Goal: Transaction & Acquisition: Purchase product/service

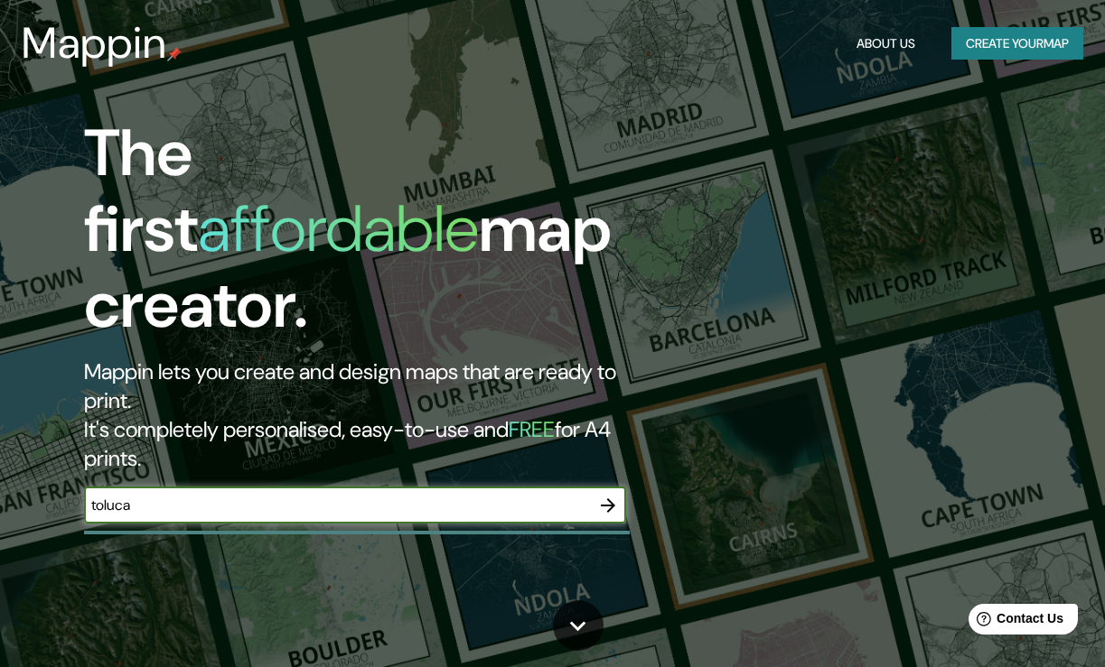
type input "toluca"
click at [604, 495] on icon "button" at bounding box center [608, 506] width 22 height 22
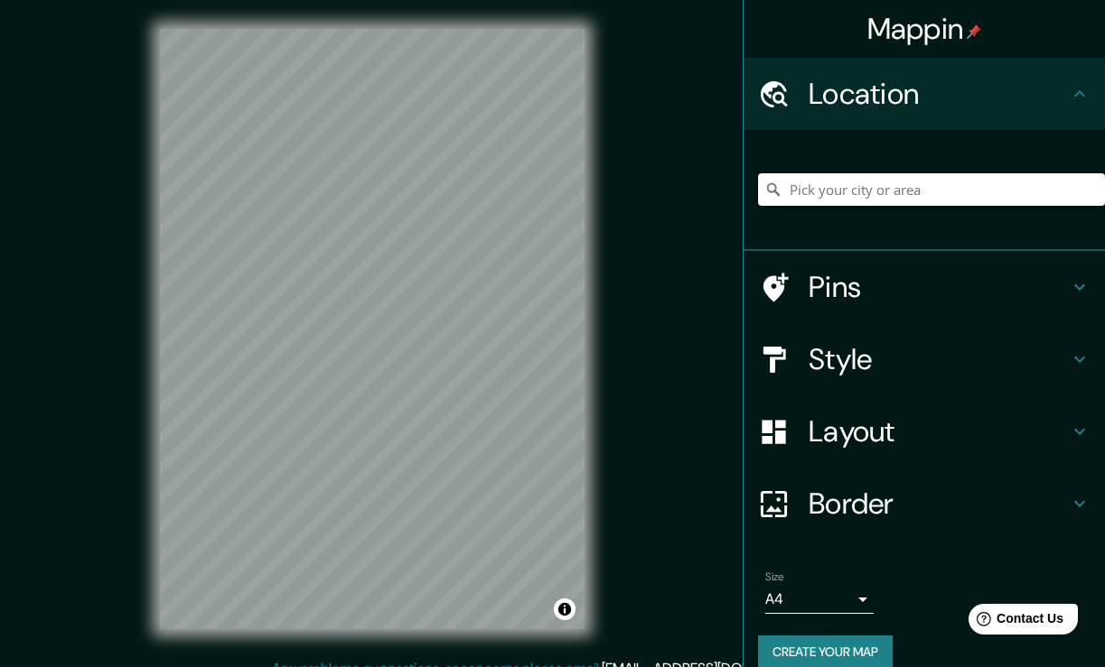
click at [872, 204] on input "Pick your city or area" at bounding box center [931, 189] width 347 height 33
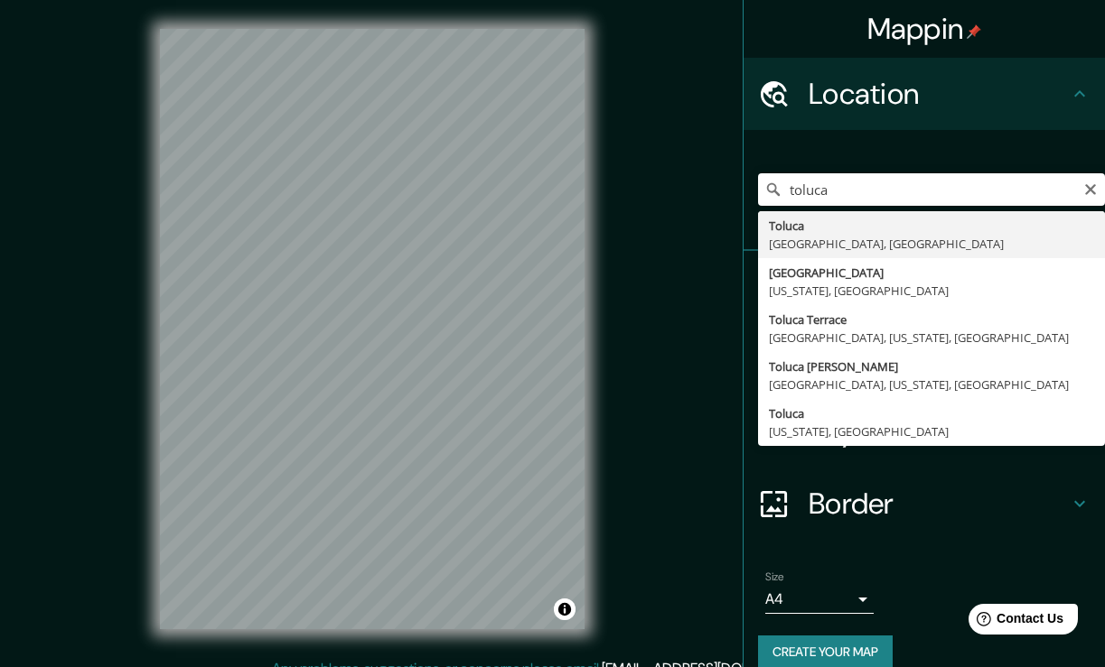
type input "[GEOGRAPHIC_DATA], [GEOGRAPHIC_DATA], [GEOGRAPHIC_DATA]"
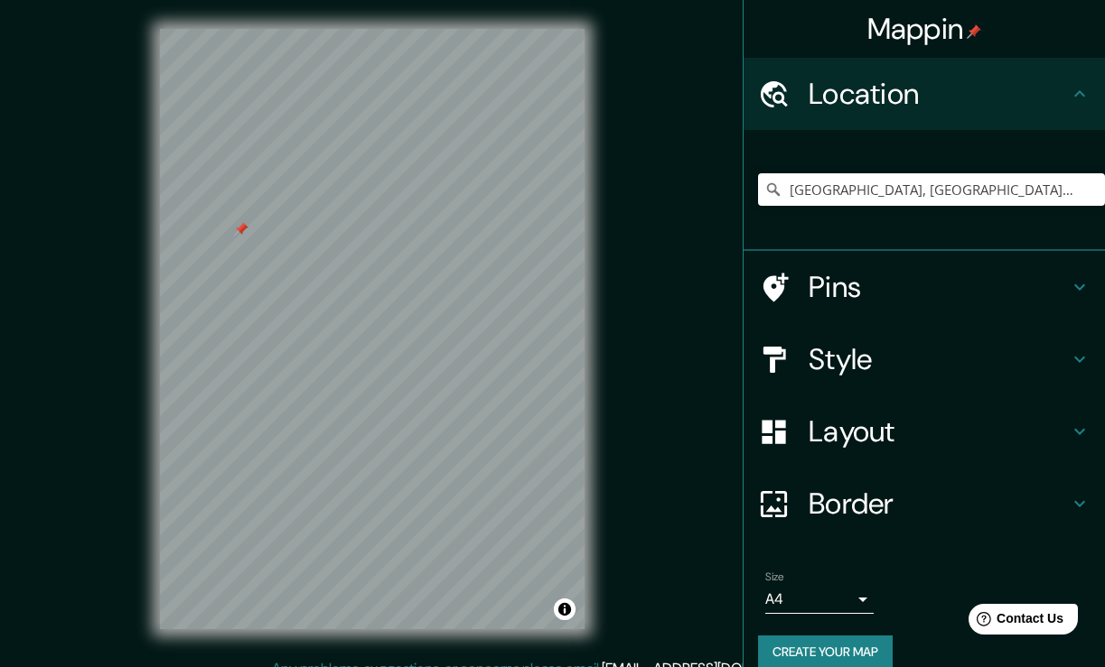
scroll to position [1, 0]
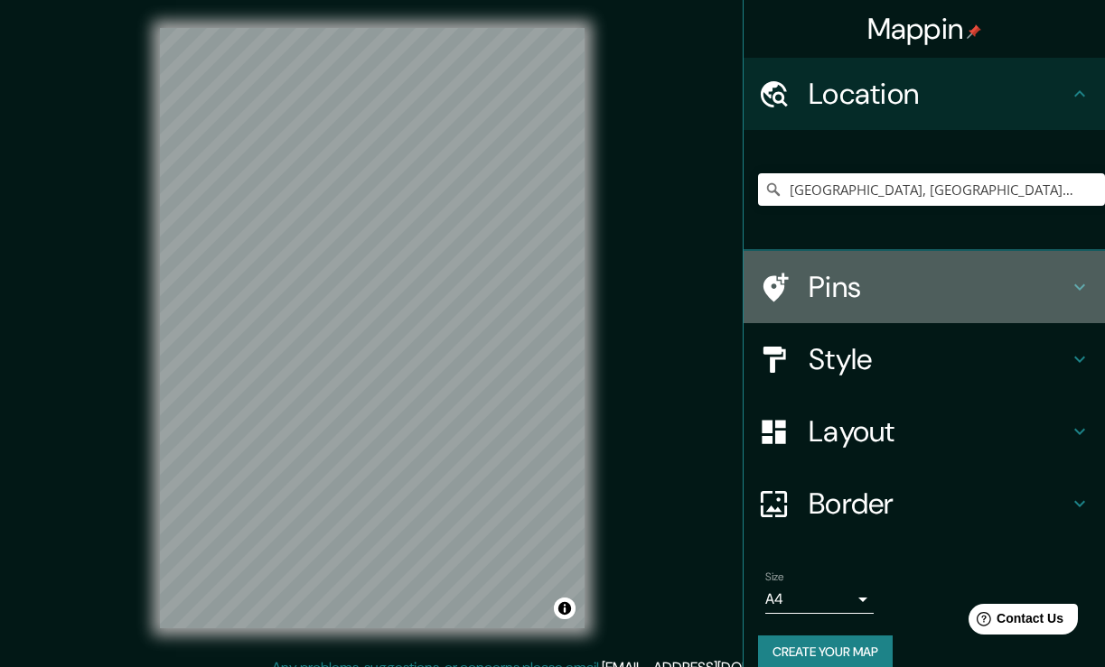
click at [863, 271] on h4 "Pins" at bounding box center [938, 287] width 260 height 36
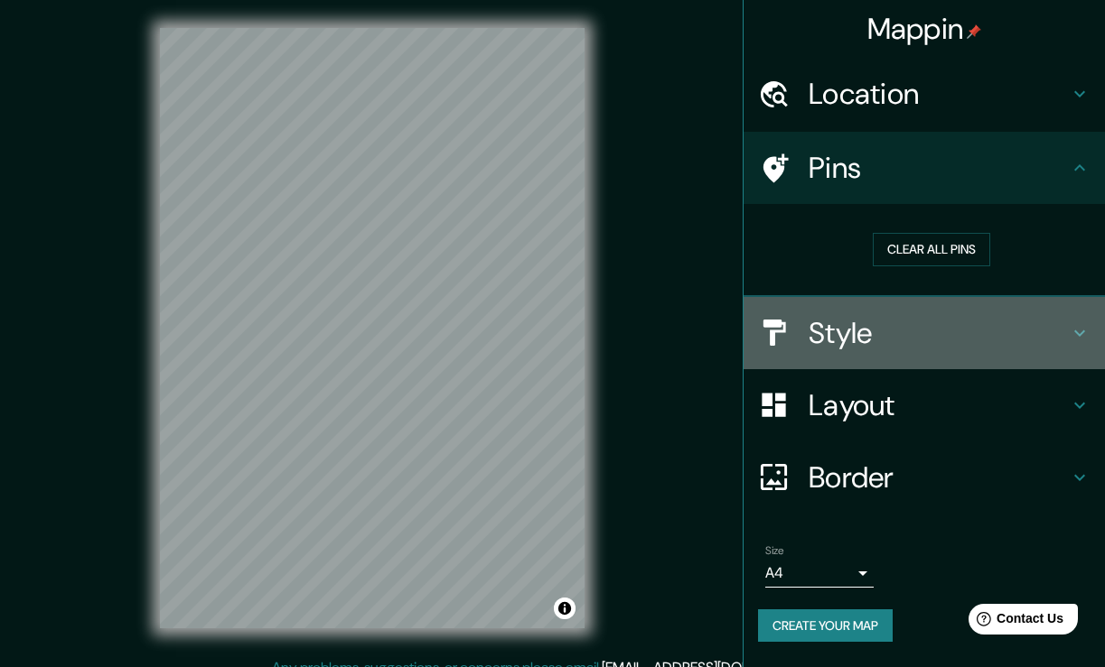
click at [859, 322] on h4 "Style" at bounding box center [938, 333] width 260 height 36
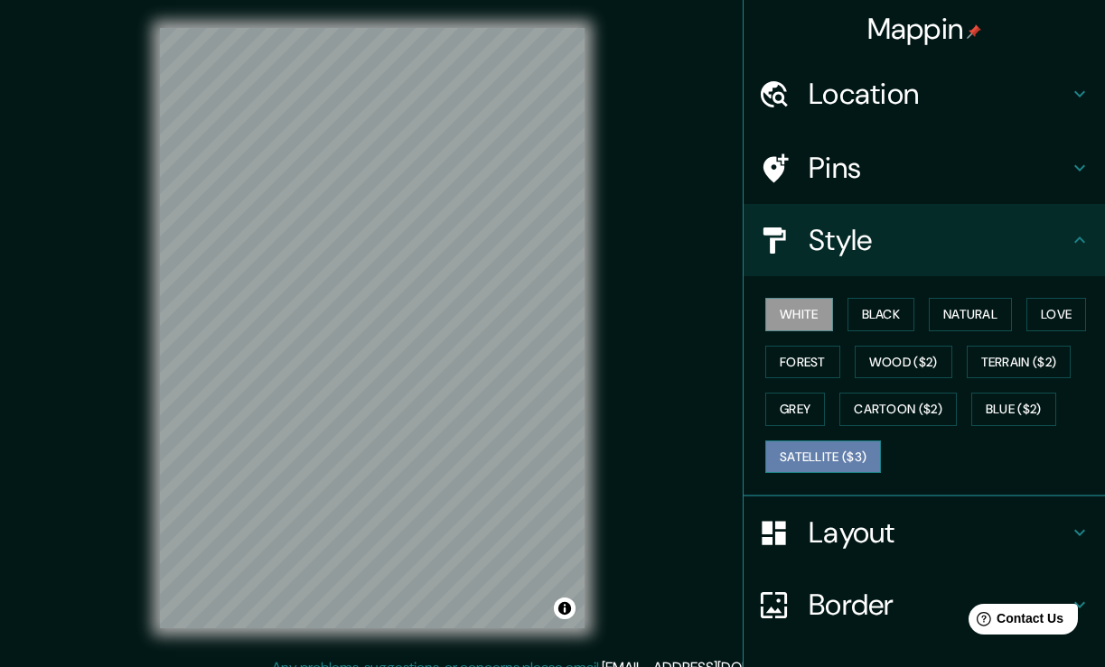
click at [873, 443] on button "Satellite ($3)" at bounding box center [823, 457] width 116 height 33
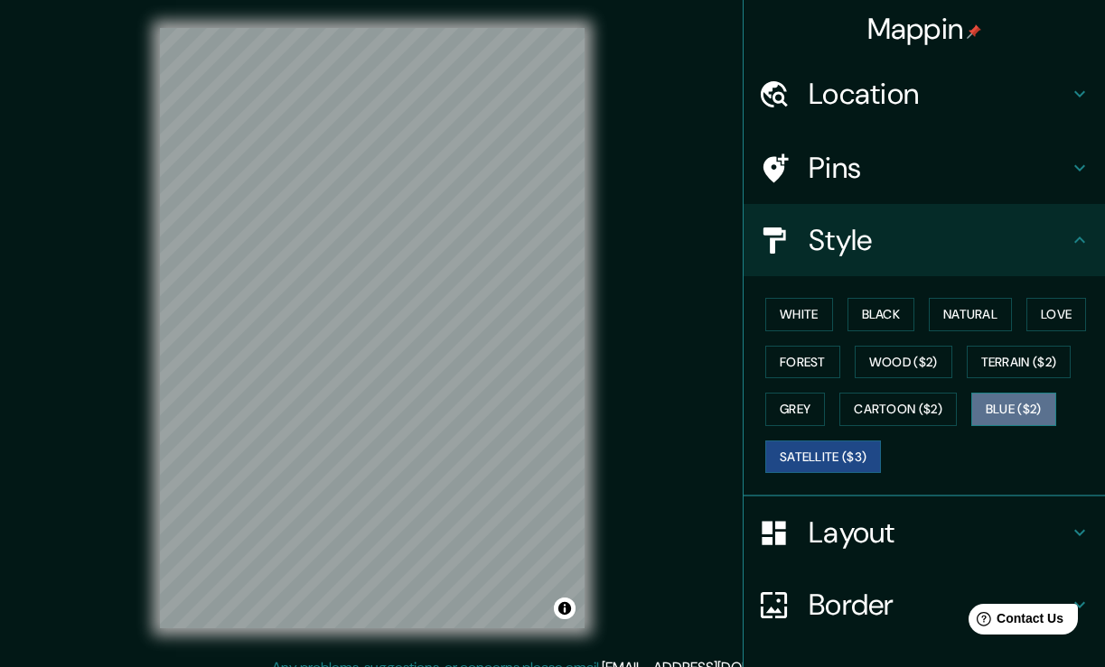
click at [1025, 406] on button "Blue ($2)" at bounding box center [1013, 409] width 85 height 33
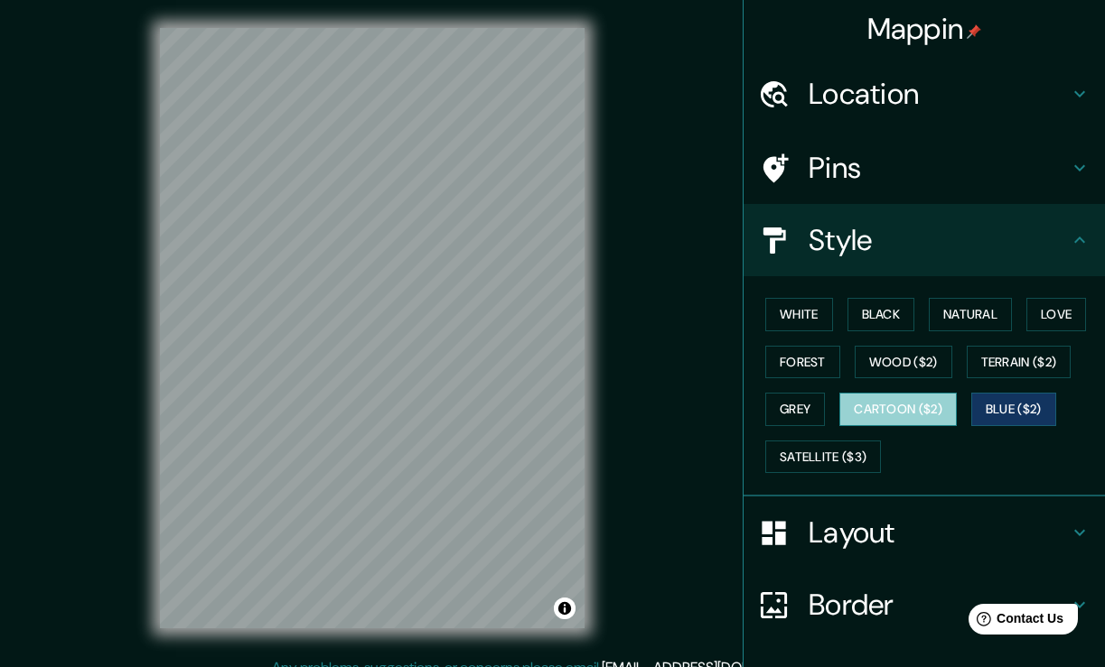
click at [945, 404] on button "Cartoon ($2)" at bounding box center [897, 409] width 117 height 33
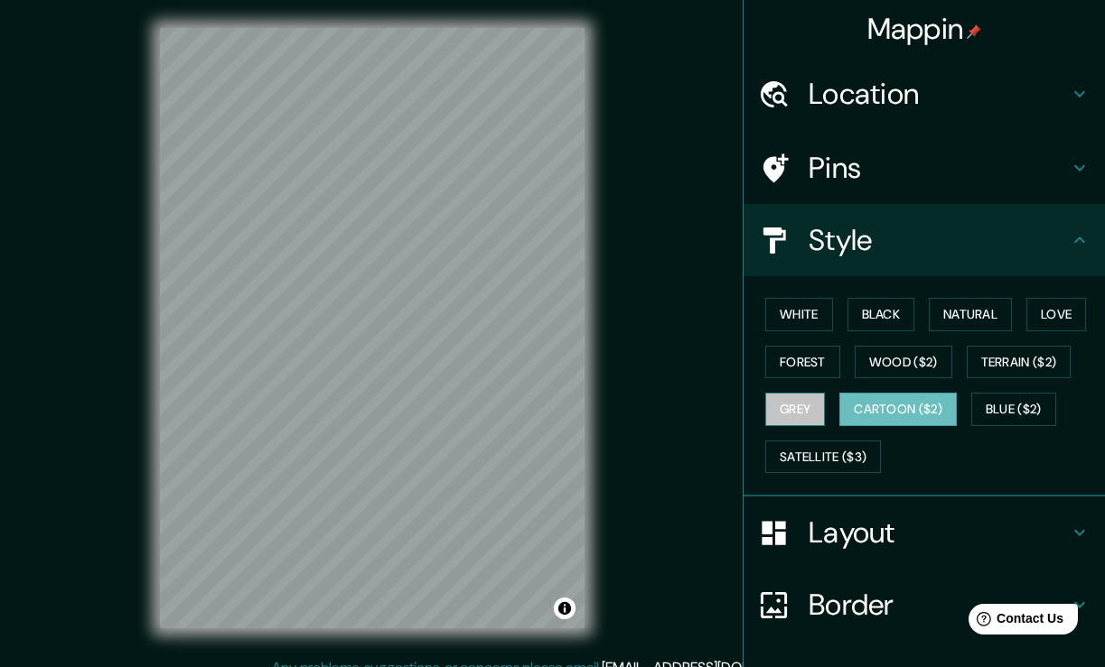
click at [798, 396] on button "Grey" at bounding box center [795, 409] width 60 height 33
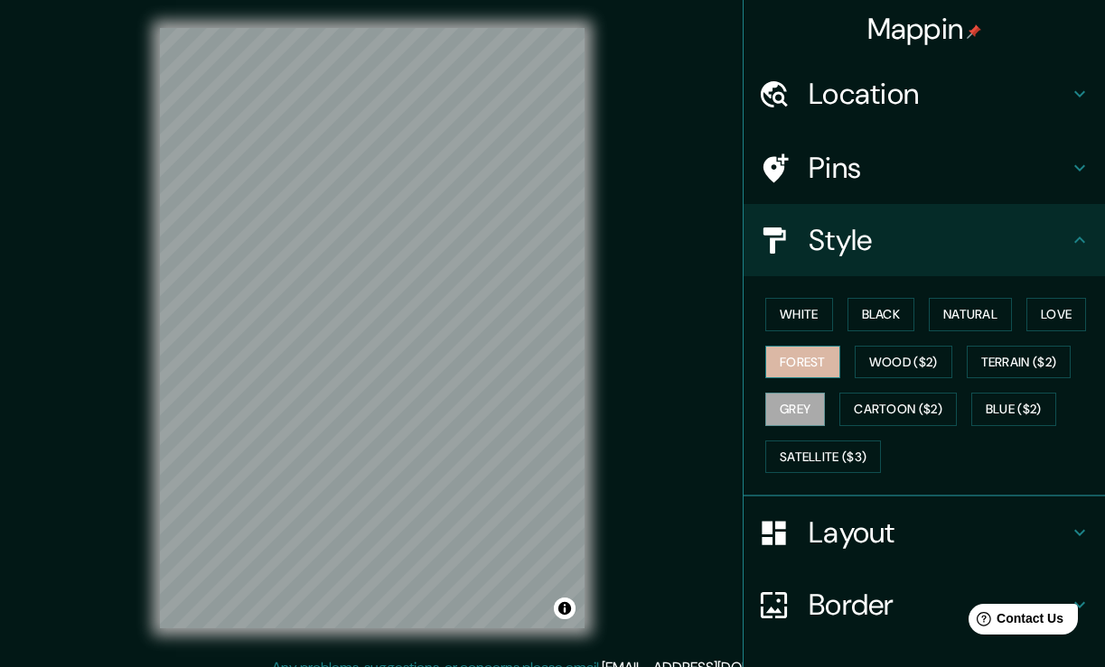
click at [803, 359] on button "Forest" at bounding box center [802, 362] width 75 height 33
click at [933, 341] on div "White Black Natural Love Forest Wood ($2) Terrain ($2) Grey Cartoon ($2) Blue (…" at bounding box center [931, 386] width 347 height 190
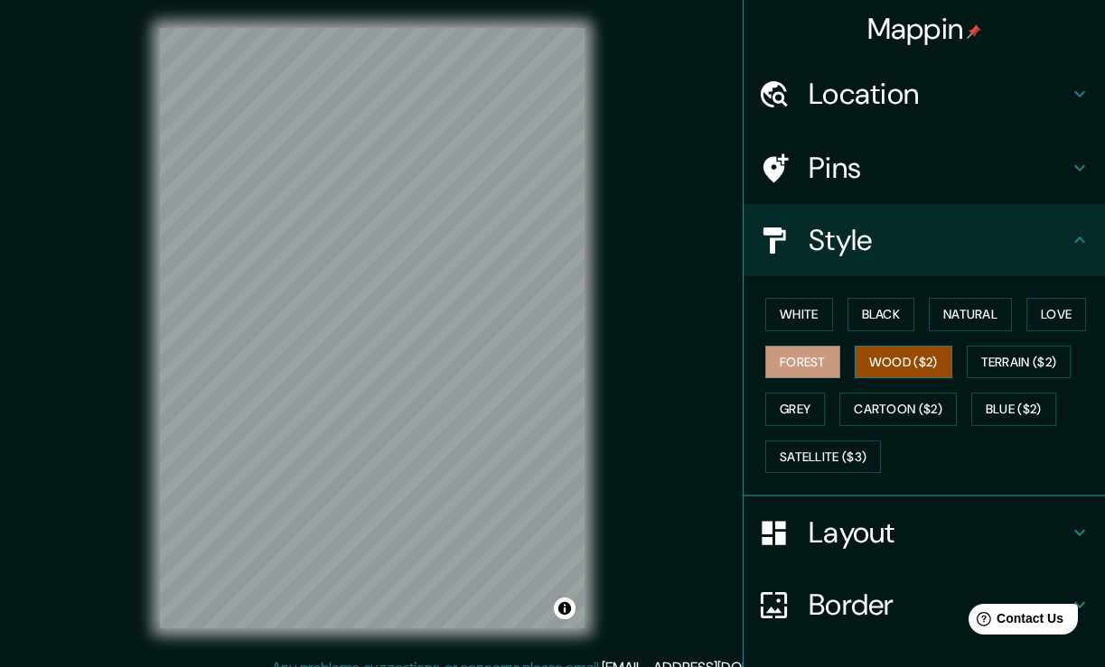
click at [927, 347] on button "Wood ($2)" at bounding box center [903, 362] width 98 height 33
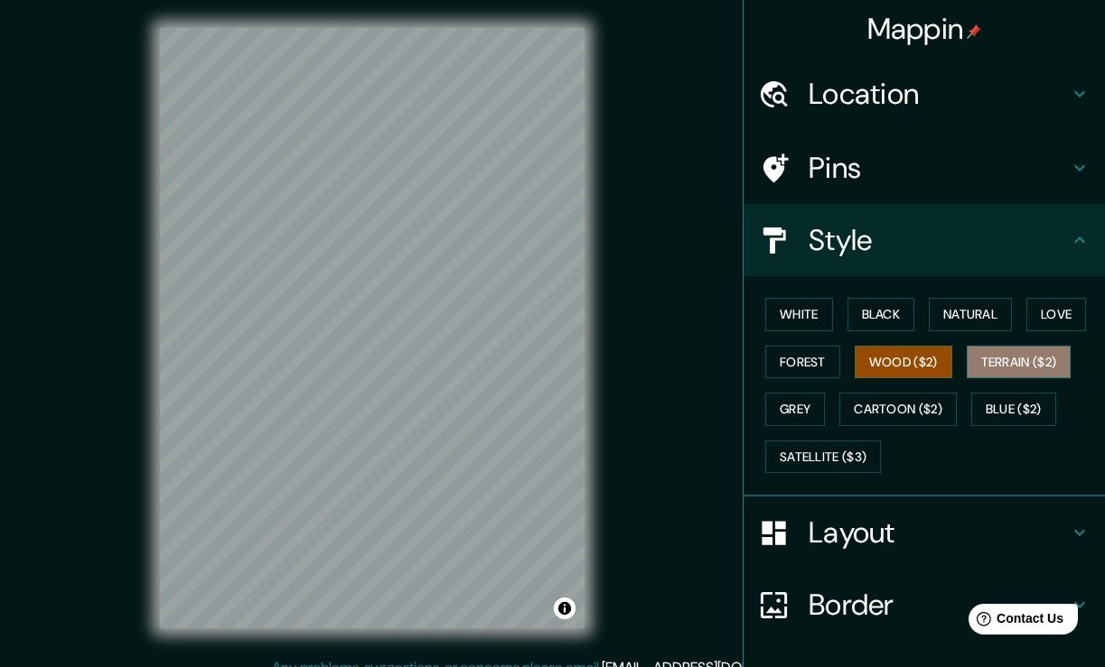
click at [981, 355] on button "Terrain ($2)" at bounding box center [1018, 362] width 105 height 33
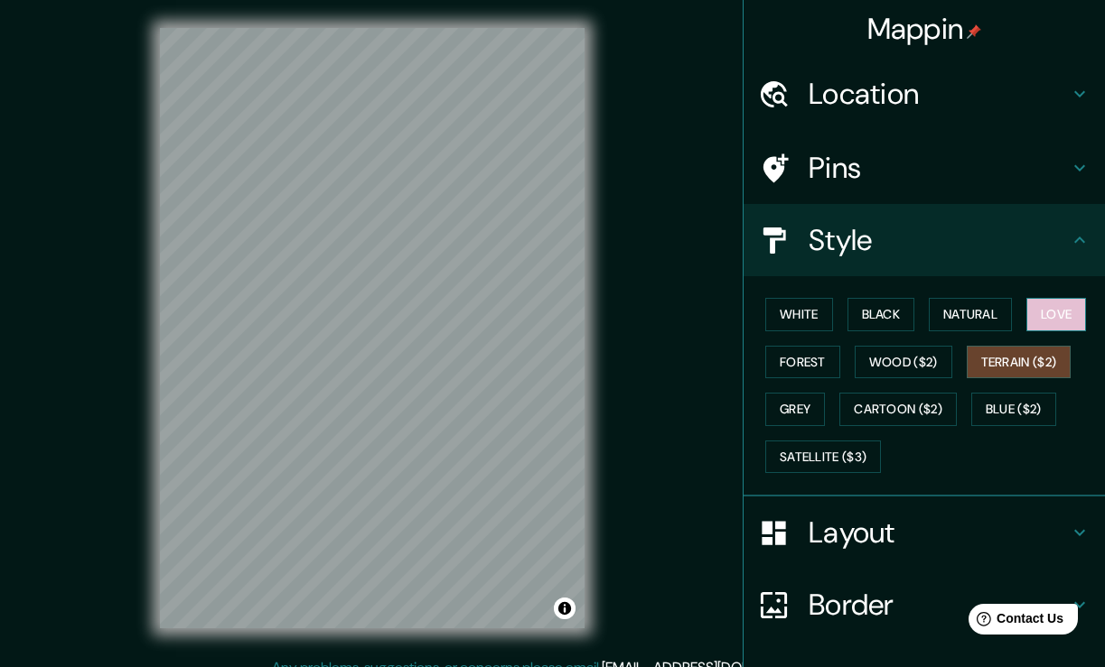
click at [1056, 317] on button "Love" at bounding box center [1056, 314] width 60 height 33
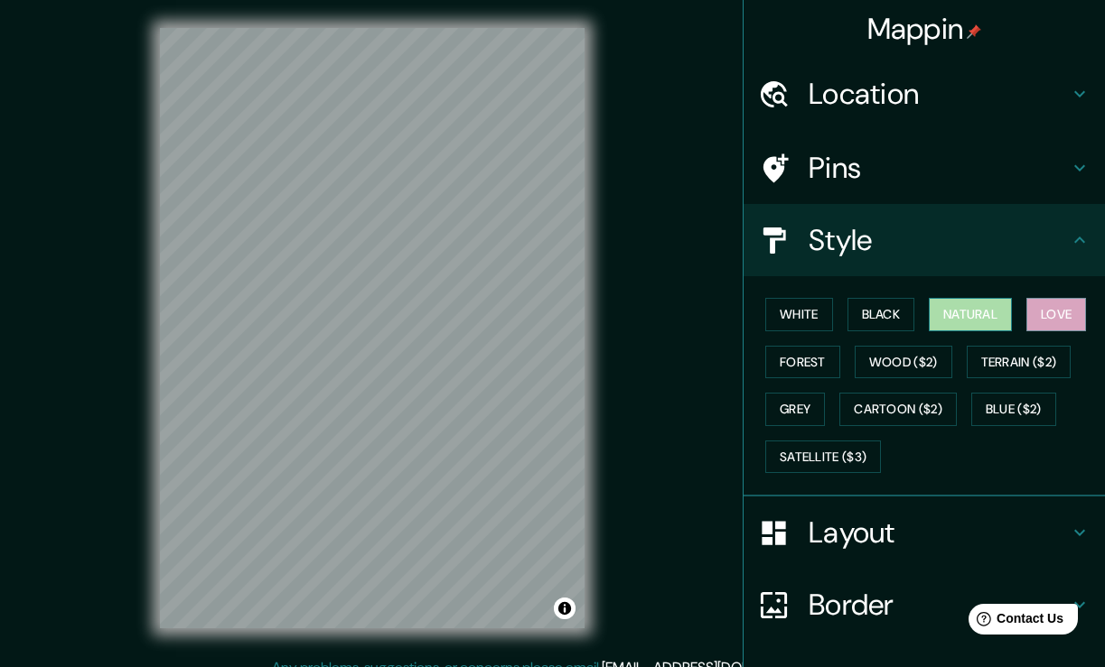
click at [965, 317] on button "Natural" at bounding box center [969, 314] width 83 height 33
click at [872, 319] on button "Black" at bounding box center [881, 314] width 68 height 33
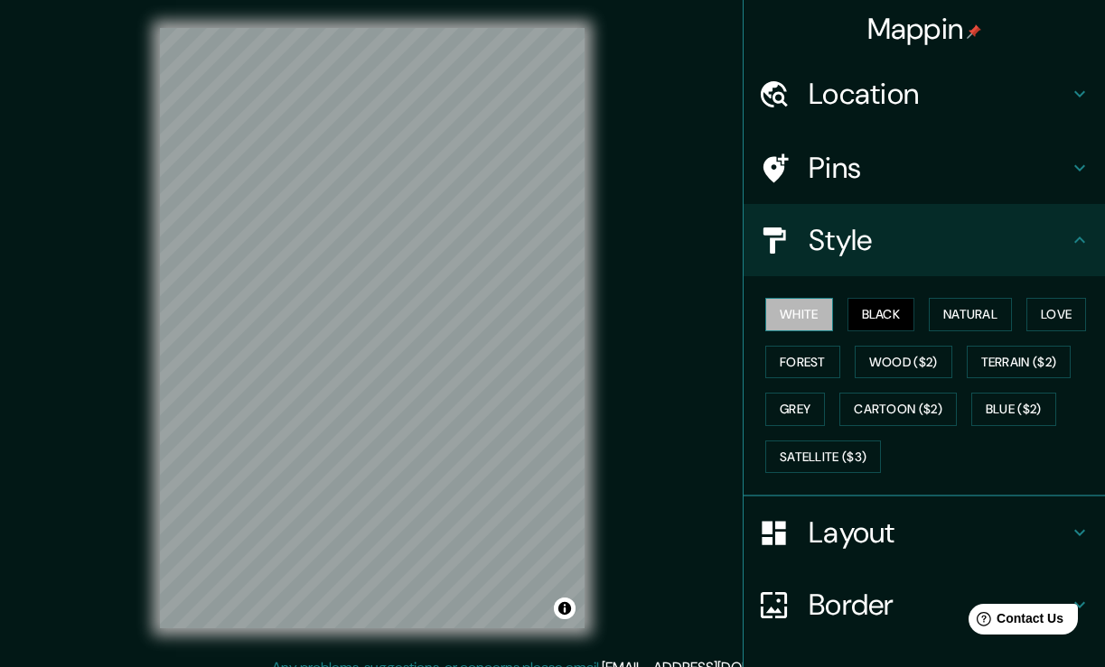
click at [809, 311] on button "White" at bounding box center [799, 314] width 68 height 33
click at [861, 308] on button "Black" at bounding box center [881, 314] width 68 height 33
click at [647, 365] on div "Mappin Location [GEOGRAPHIC_DATA], [GEOGRAPHIC_DATA], [GEOGRAPHIC_DATA] Pins St…" at bounding box center [552, 342] width 1105 height 687
click at [861, 553] on div "Layout" at bounding box center [923, 533] width 361 height 72
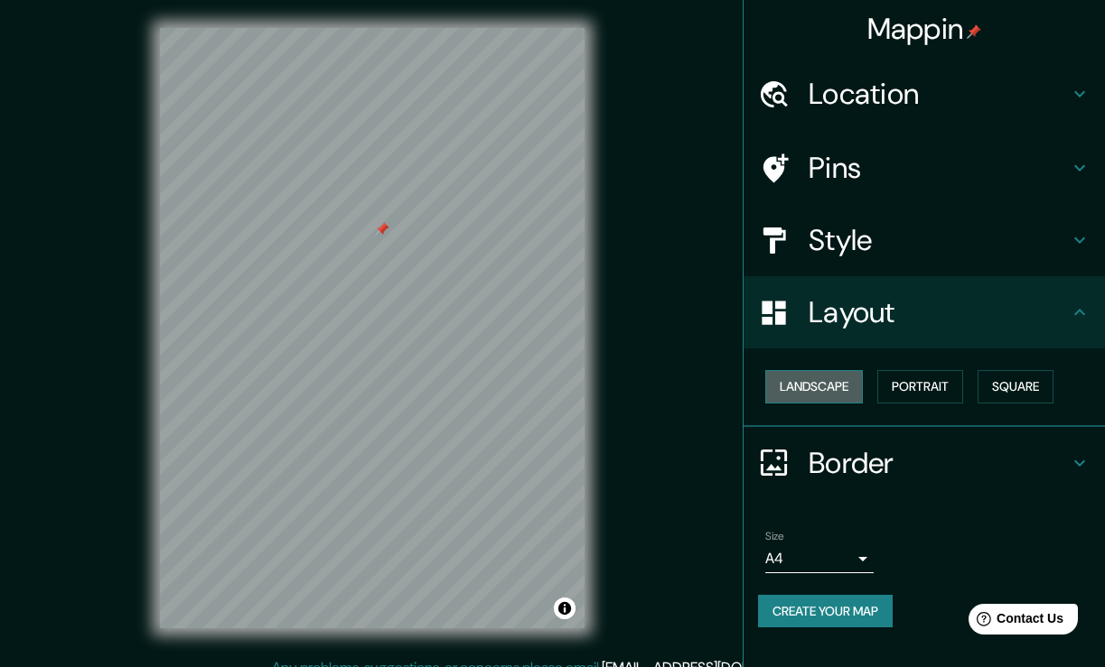
click at [835, 389] on button "Landscape" at bounding box center [814, 386] width 98 height 33
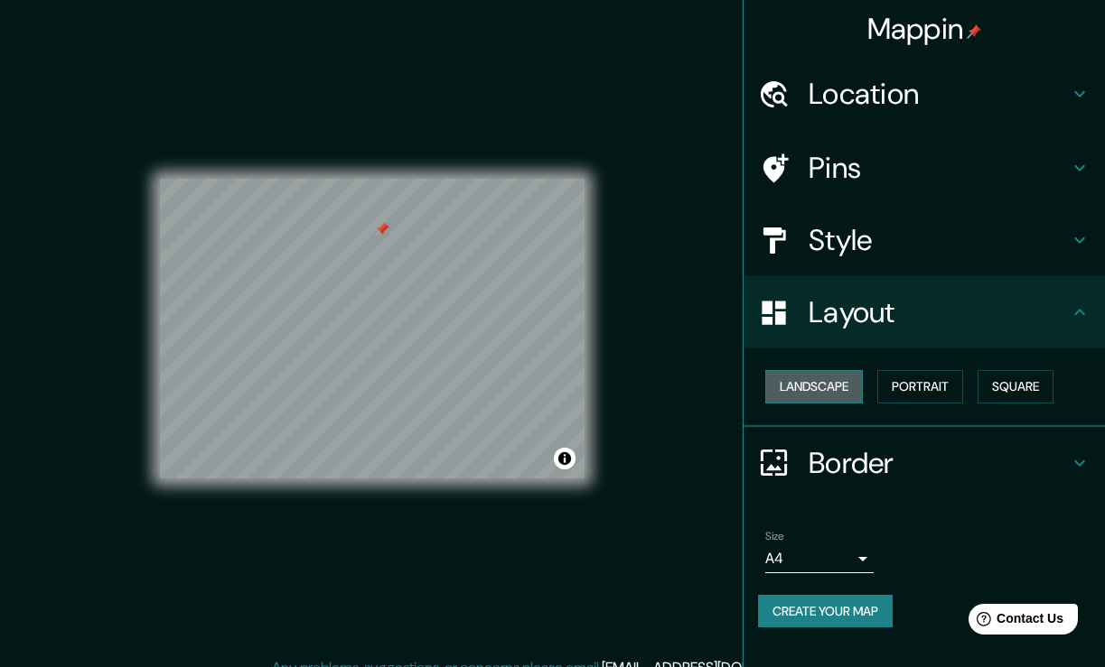
click at [835, 389] on button "Landscape" at bounding box center [814, 386] width 98 height 33
click at [891, 380] on button "Portrait" at bounding box center [920, 386] width 86 height 33
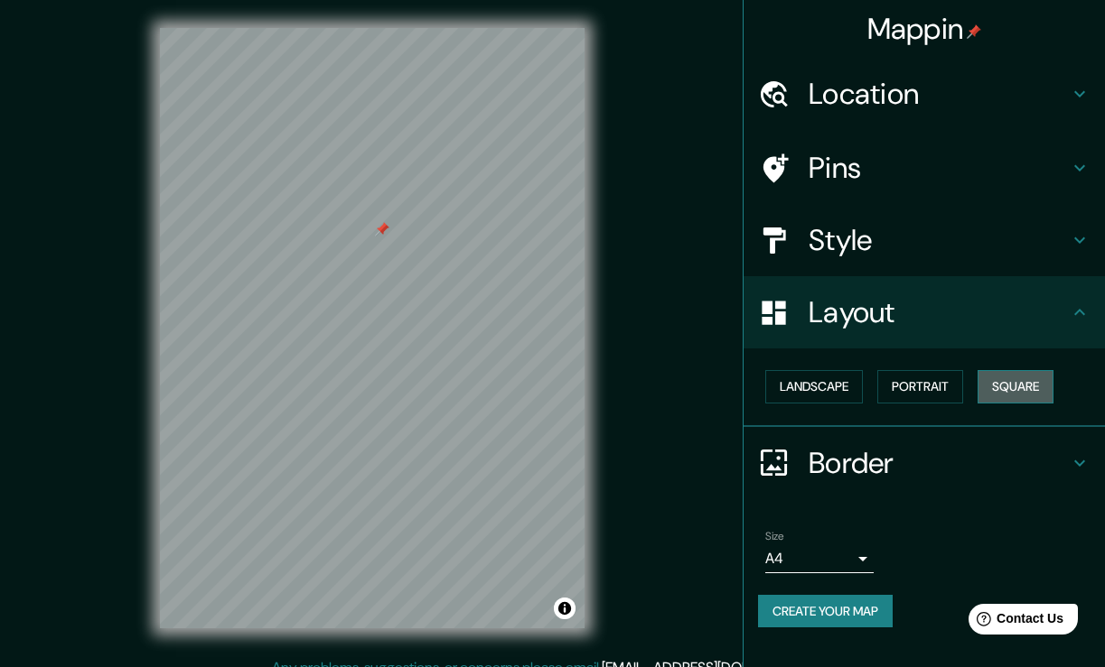
click at [1032, 386] on button "Square" at bounding box center [1015, 386] width 76 height 33
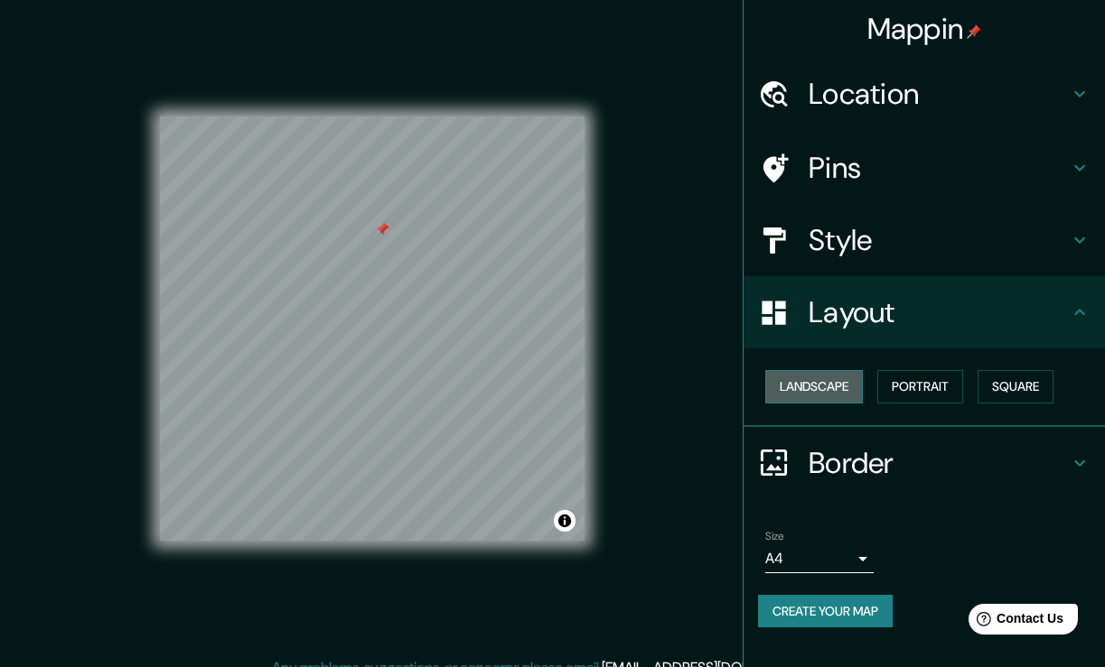
click at [843, 384] on button "Landscape" at bounding box center [814, 386] width 98 height 33
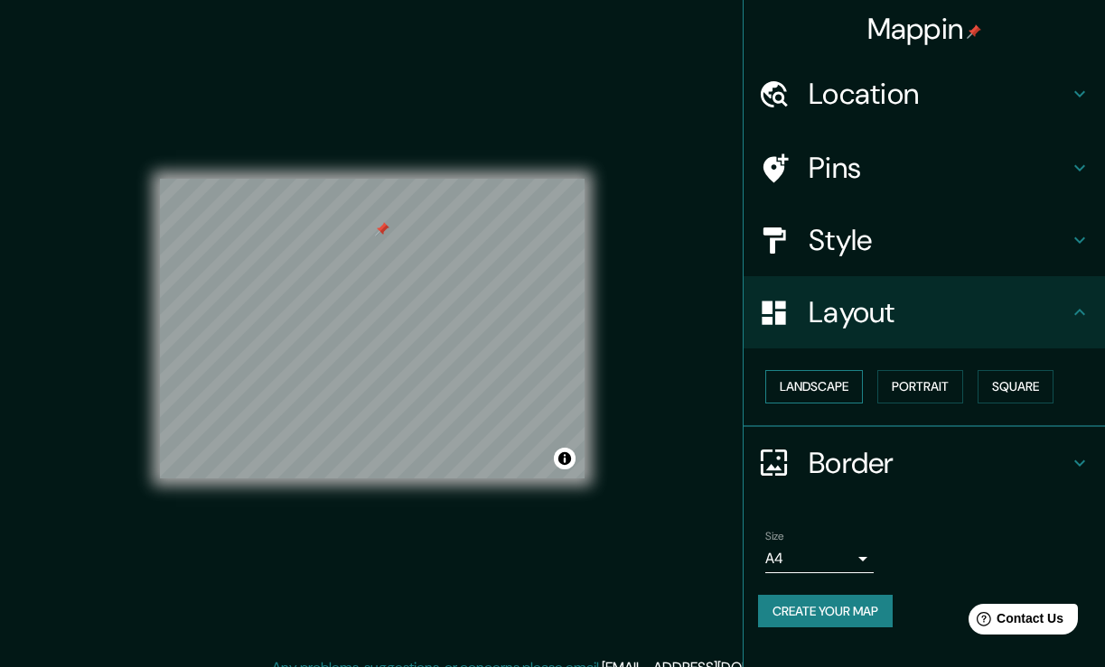
click at [850, 384] on button "Landscape" at bounding box center [814, 386] width 98 height 33
click at [908, 384] on button "Portrait" at bounding box center [920, 386] width 86 height 33
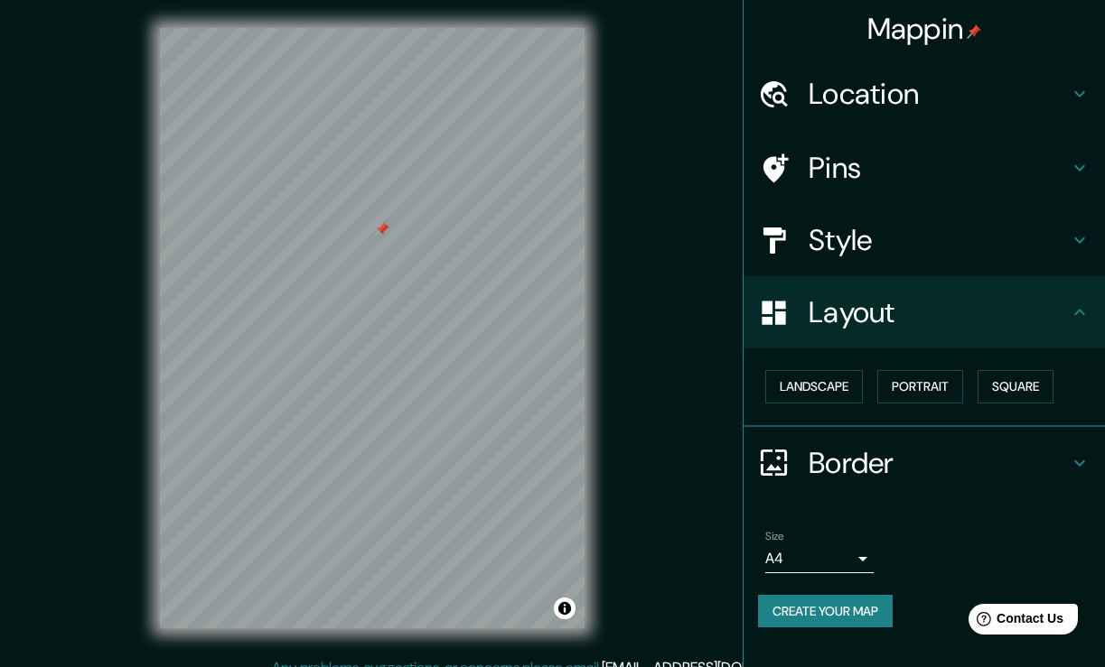
click at [824, 561] on body "Mappin Location [GEOGRAPHIC_DATA], [GEOGRAPHIC_DATA], [GEOGRAPHIC_DATA] Pins St…" at bounding box center [552, 332] width 1105 height 667
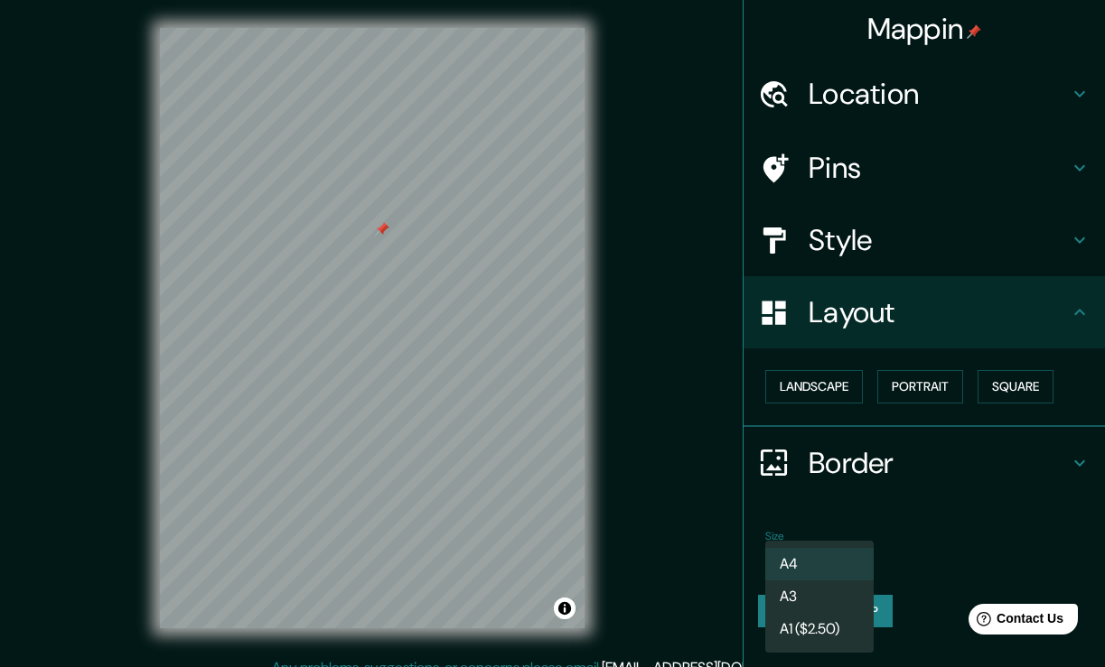
click at [815, 598] on li "A3" at bounding box center [819, 597] width 108 height 33
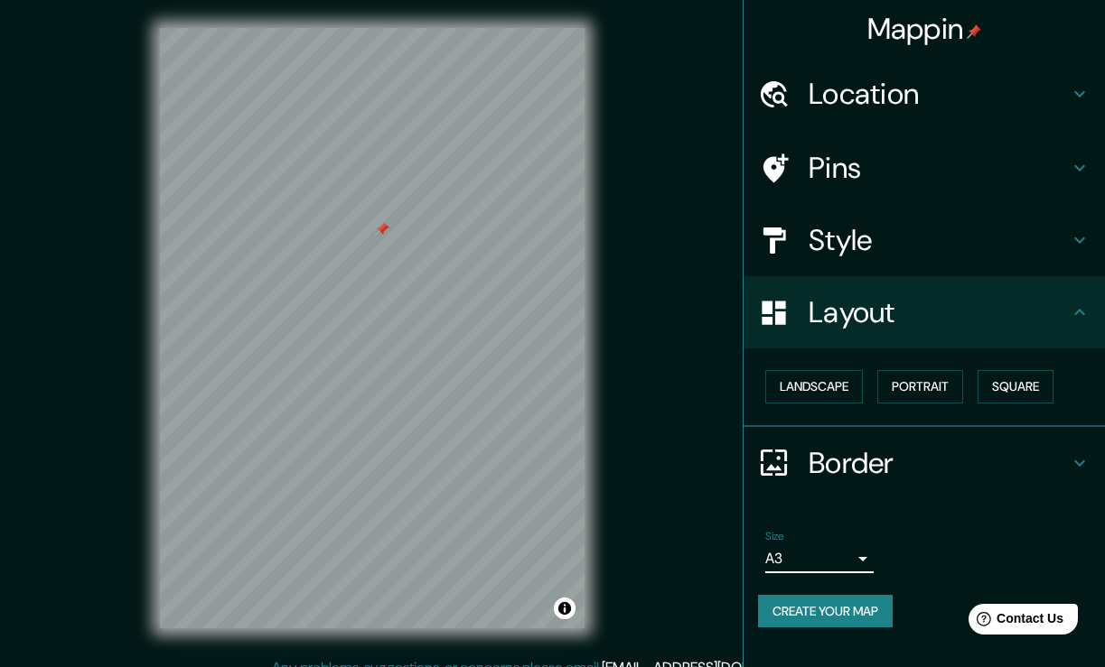
click at [815, 555] on body "Mappin Location [GEOGRAPHIC_DATA], [GEOGRAPHIC_DATA], [GEOGRAPHIC_DATA] Pins St…" at bounding box center [552, 332] width 1105 height 667
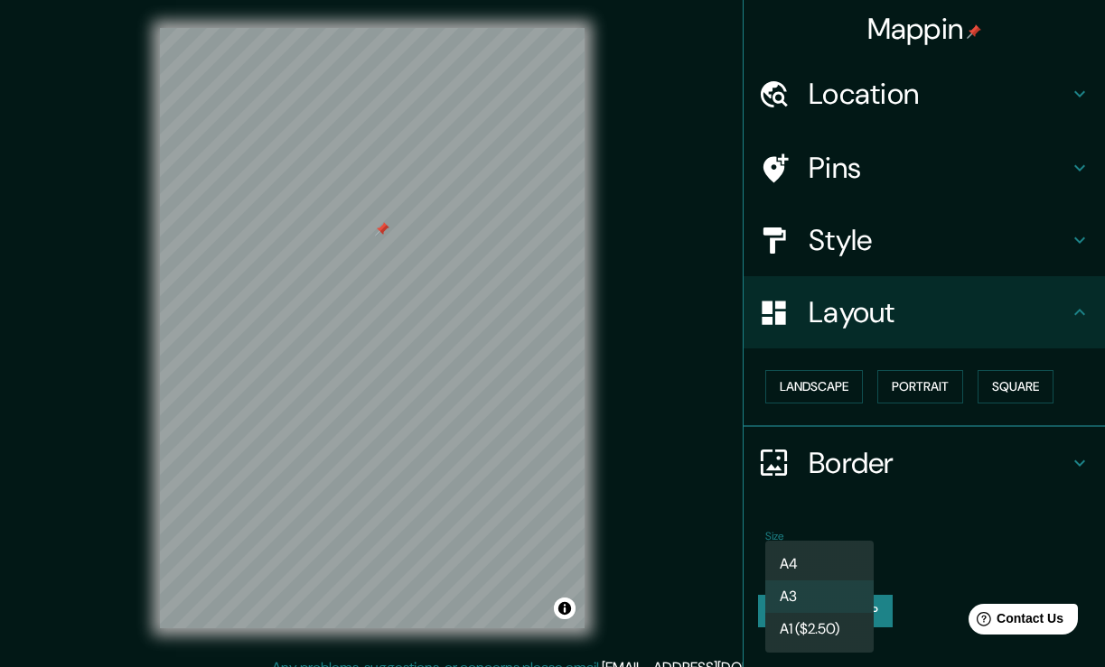
click at [815, 556] on li "A4" at bounding box center [819, 564] width 108 height 33
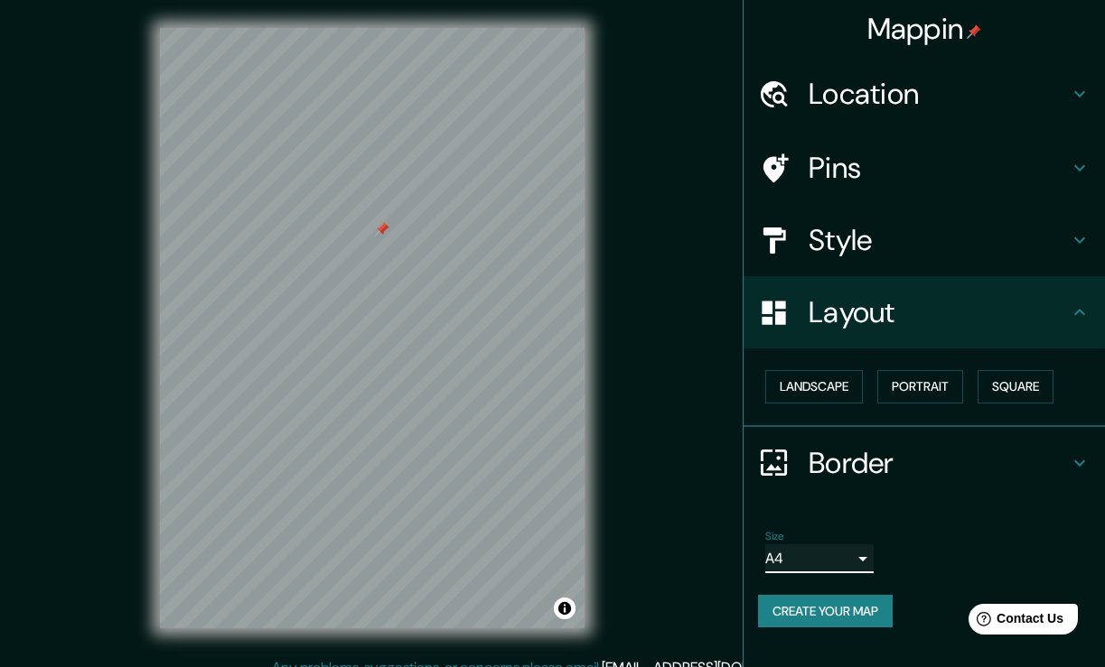
type input "single"
click at [848, 160] on h4 "Pins" at bounding box center [938, 168] width 260 height 36
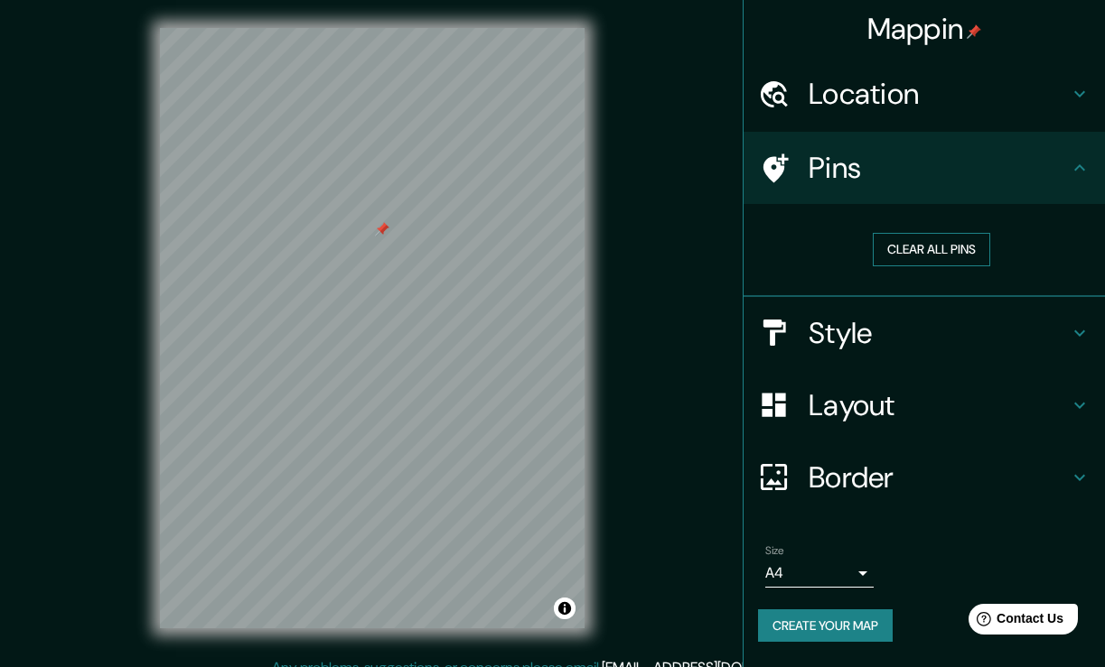
click at [918, 240] on button "Clear all pins" at bounding box center [930, 249] width 117 height 33
click at [866, 400] on h4 "Layout" at bounding box center [938, 405] width 260 height 36
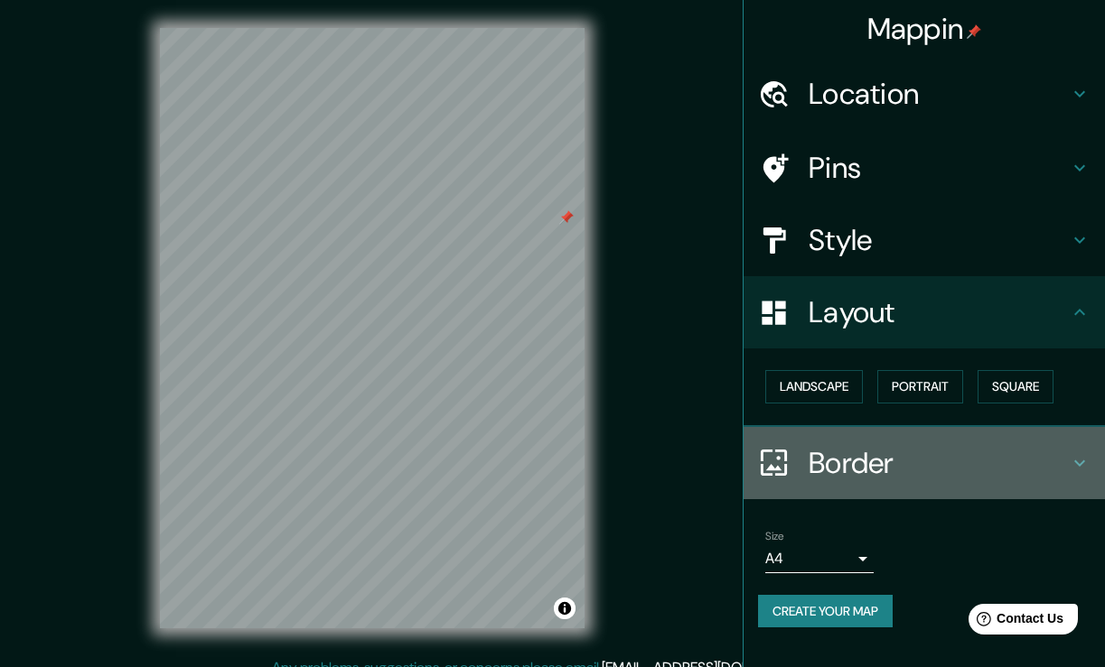
click at [872, 450] on h4 "Border" at bounding box center [938, 463] width 260 height 36
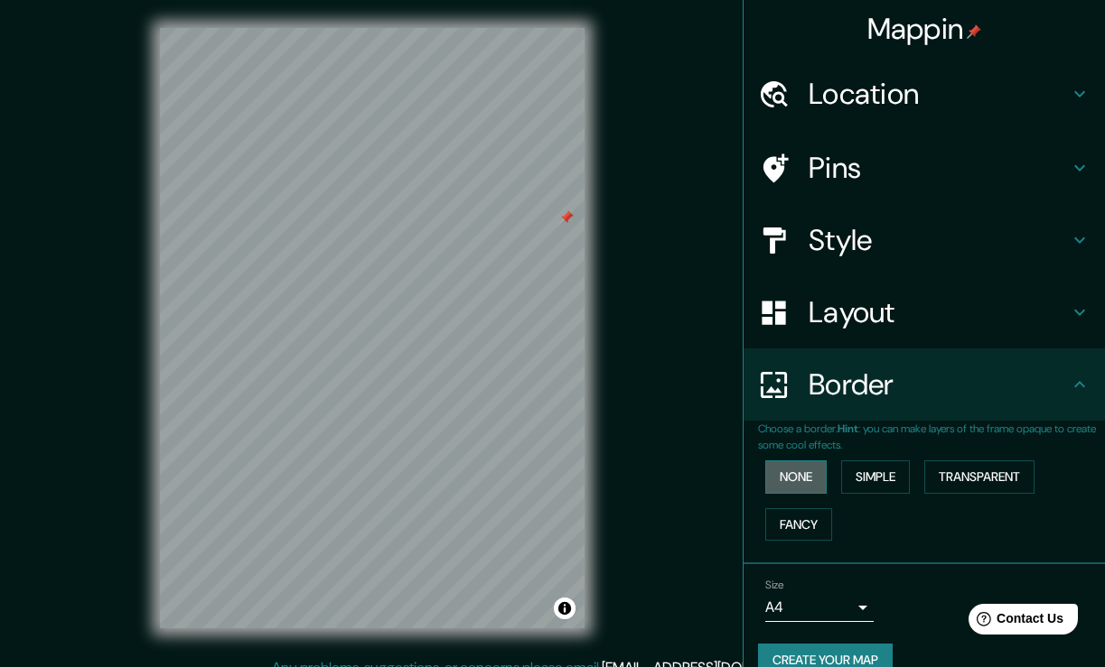
click at [804, 469] on button "None" at bounding box center [795, 477] width 61 height 33
click at [863, 470] on button "Simple" at bounding box center [875, 477] width 69 height 33
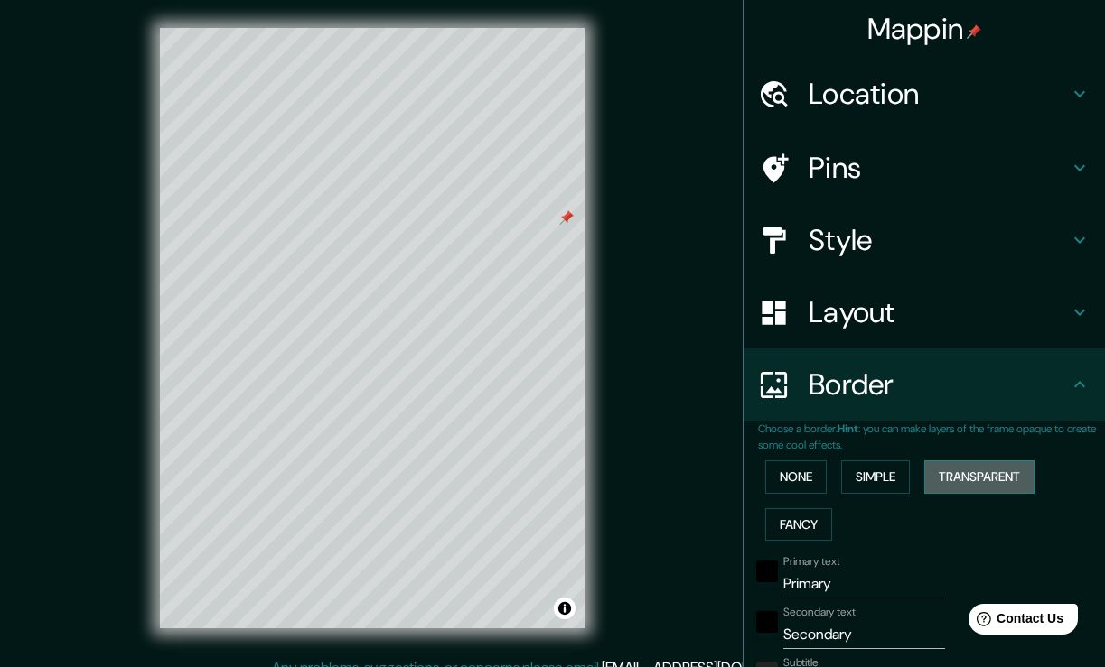
click at [956, 473] on button "Transparent" at bounding box center [979, 477] width 110 height 33
click at [803, 508] on button "Fancy" at bounding box center [798, 524] width 67 height 33
click at [811, 477] on button "None" at bounding box center [795, 477] width 61 height 33
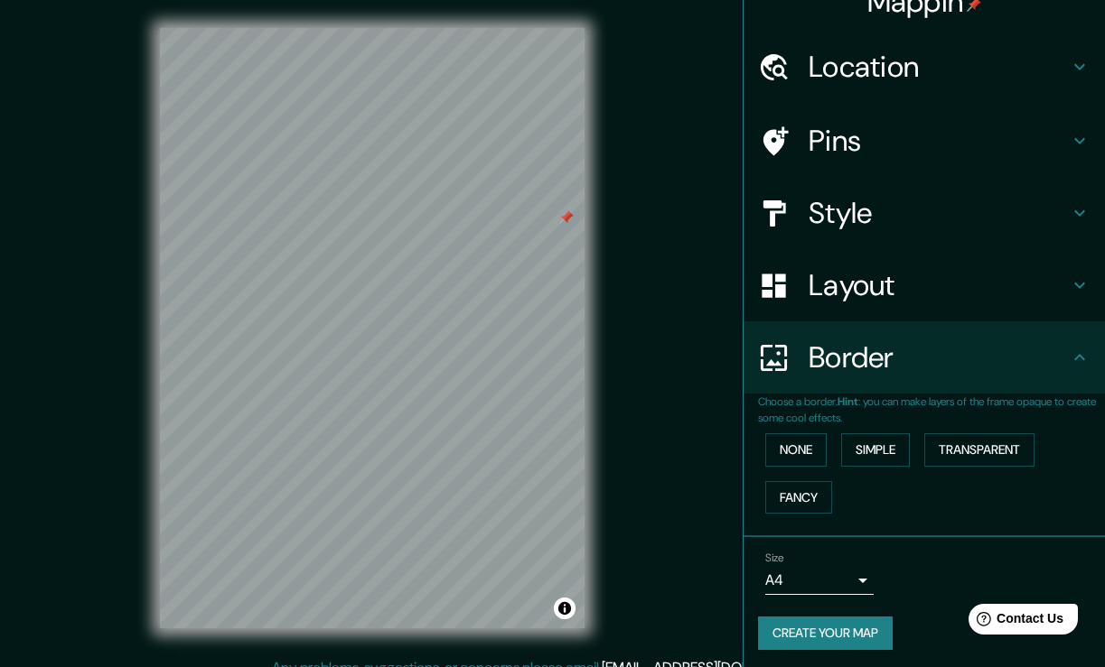
scroll to position [25, 0]
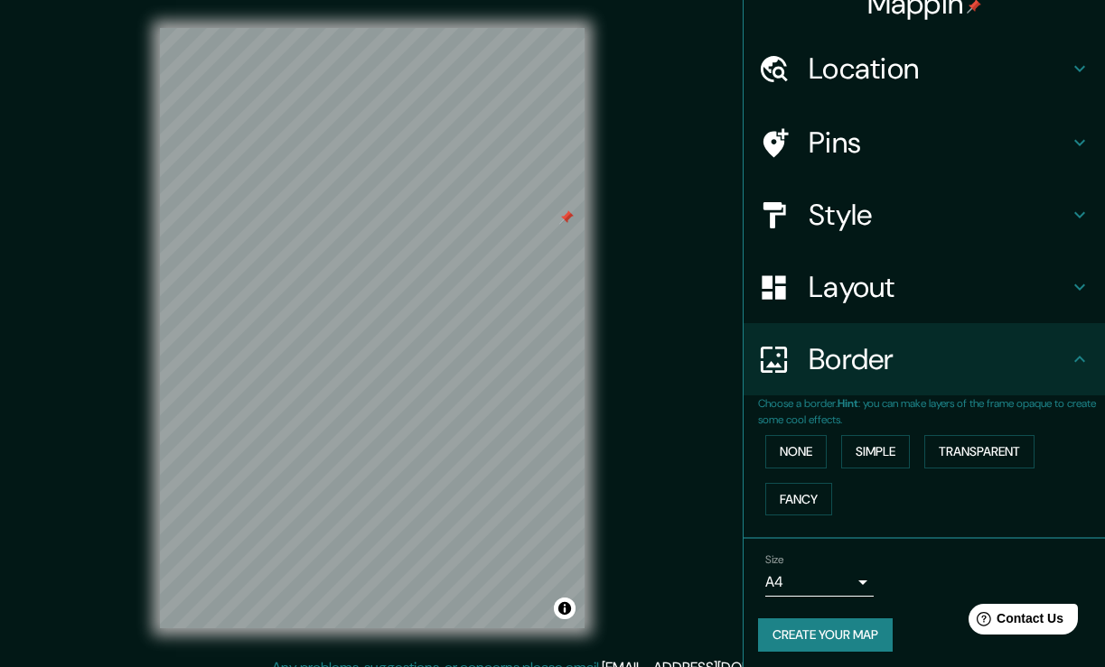
click at [872, 636] on button "Create your map" at bounding box center [825, 635] width 135 height 33
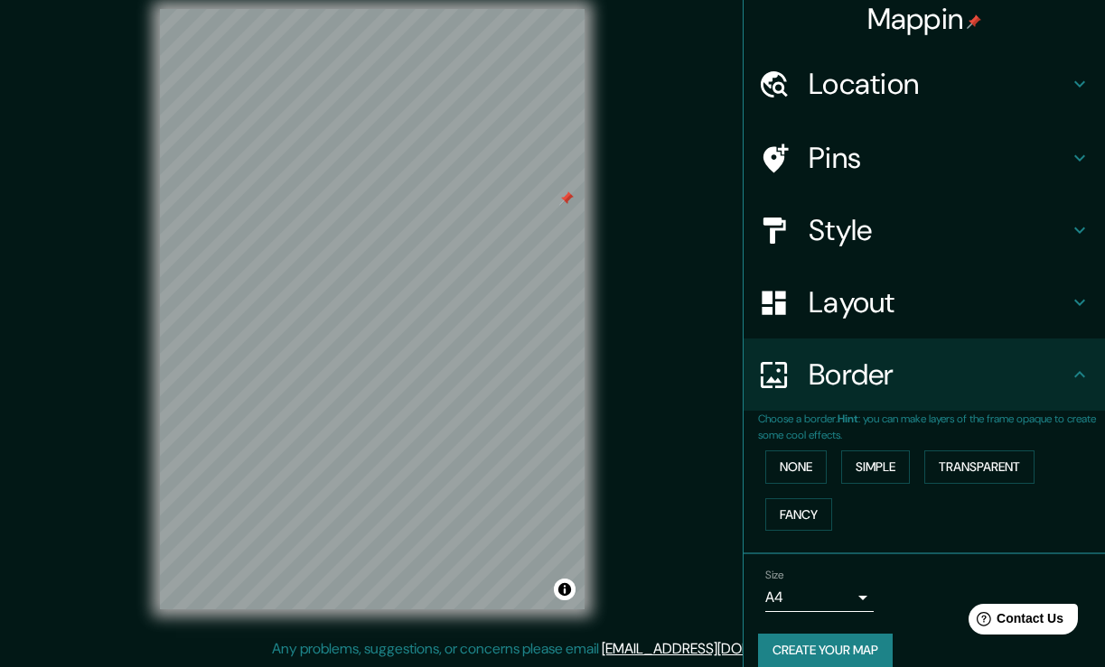
scroll to position [20, 0]
click at [847, 657] on button "Create your map" at bounding box center [825, 650] width 135 height 33
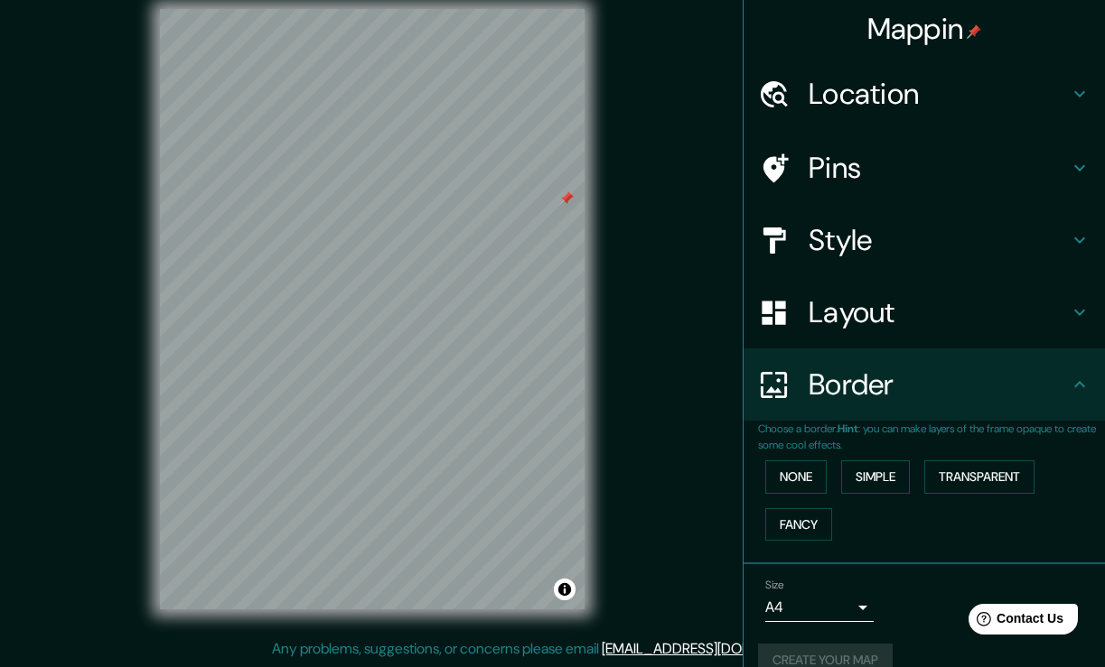
scroll to position [0, 0]
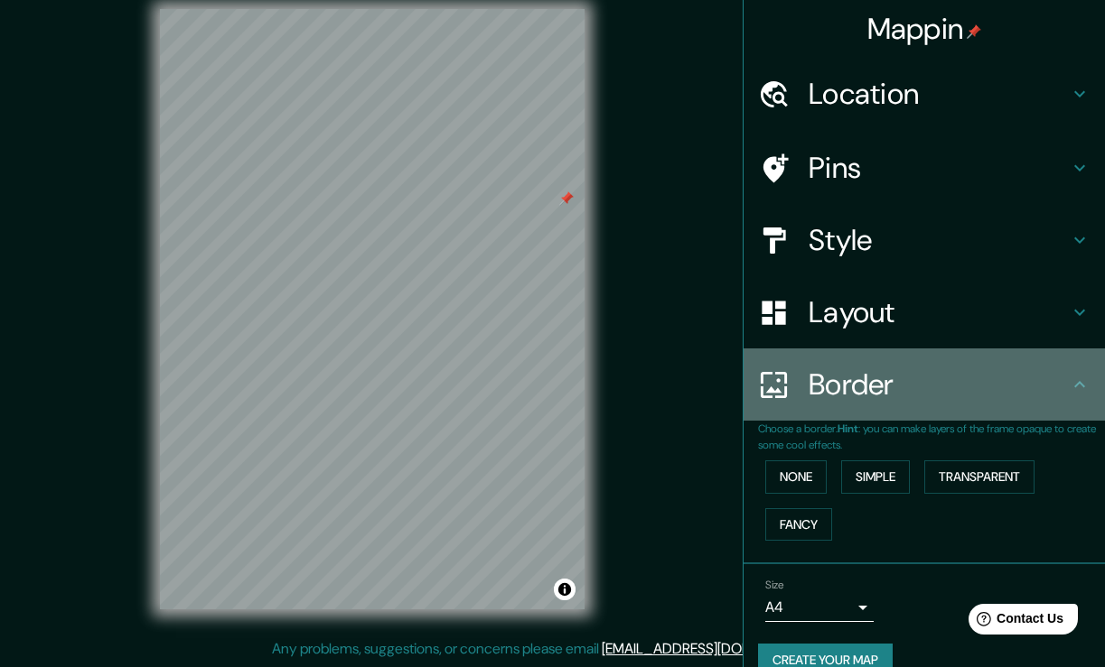
click at [1077, 374] on icon at bounding box center [1079, 385] width 22 height 22
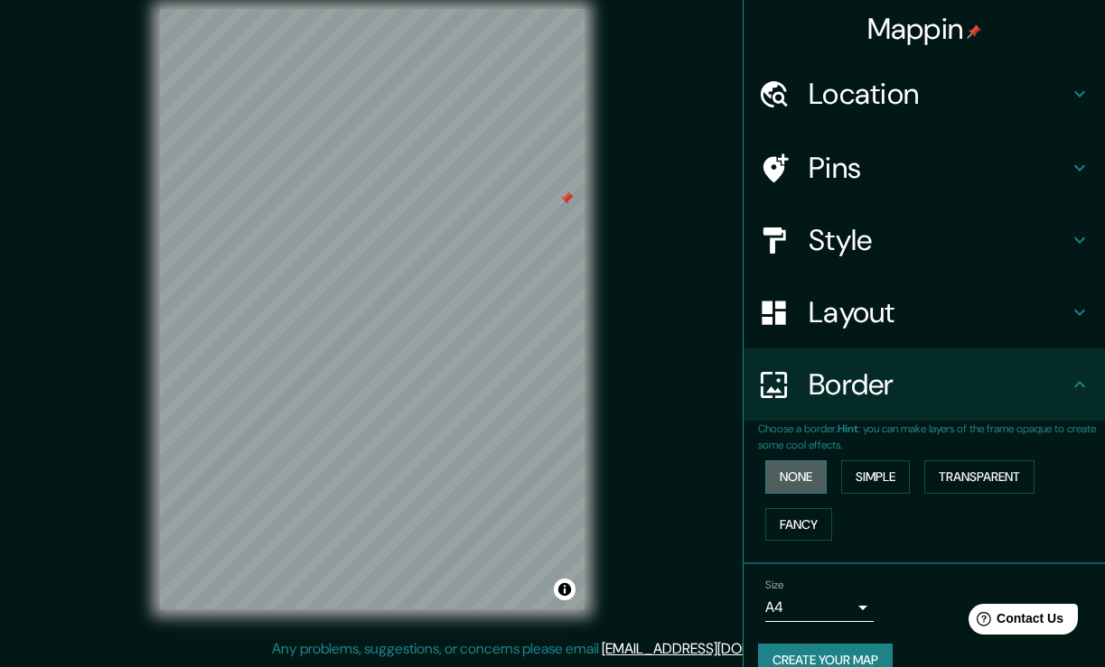
click at [799, 485] on button "None" at bounding box center [795, 477] width 61 height 33
click at [799, 482] on button "None" at bounding box center [795, 477] width 61 height 33
click at [834, 659] on button "Create your map" at bounding box center [825, 660] width 135 height 33
click at [834, 659] on div "Create your map" at bounding box center [924, 660] width 332 height 33
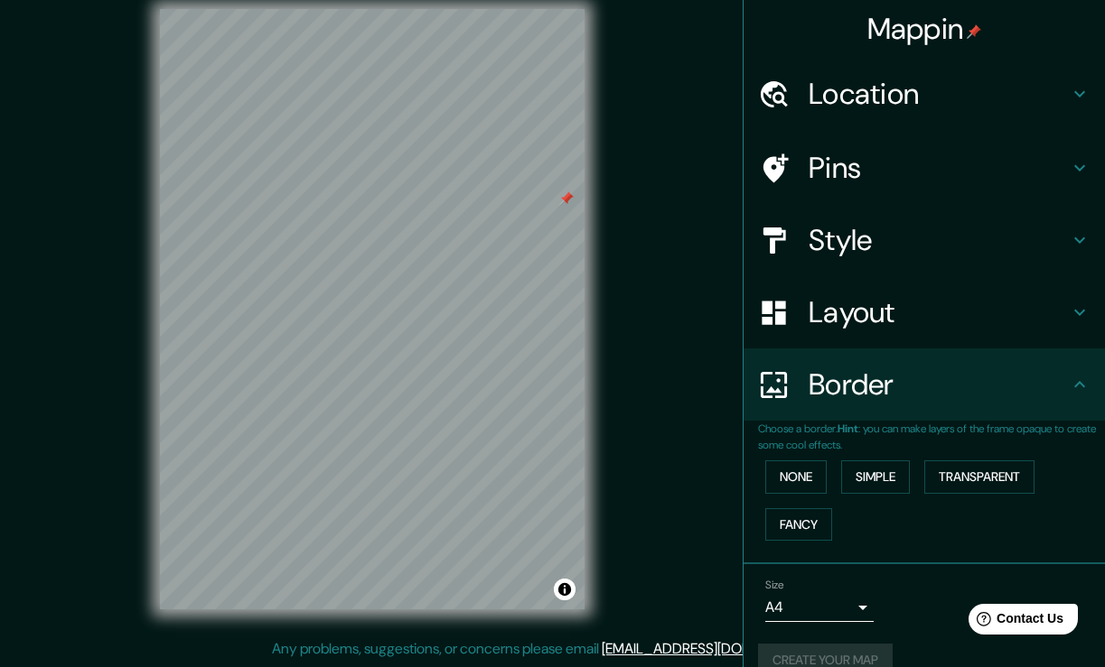
click at [834, 659] on div "Create your map" at bounding box center [924, 660] width 332 height 33
